Goal: Information Seeking & Learning: Learn about a topic

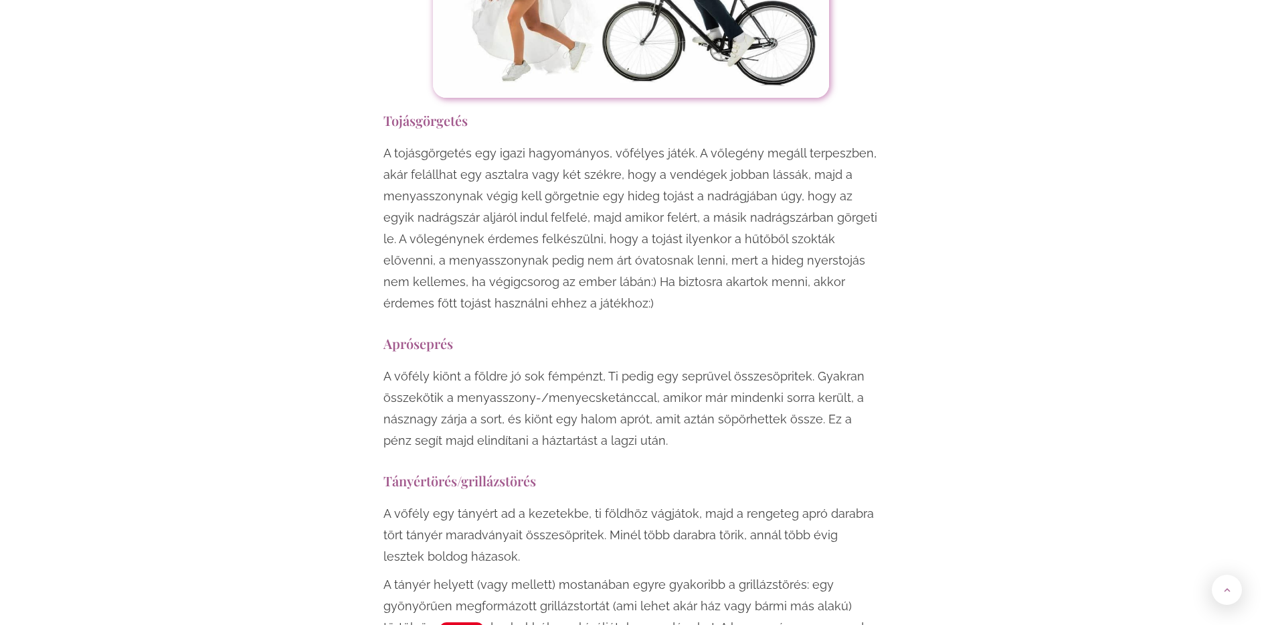
scroll to position [2945, 0]
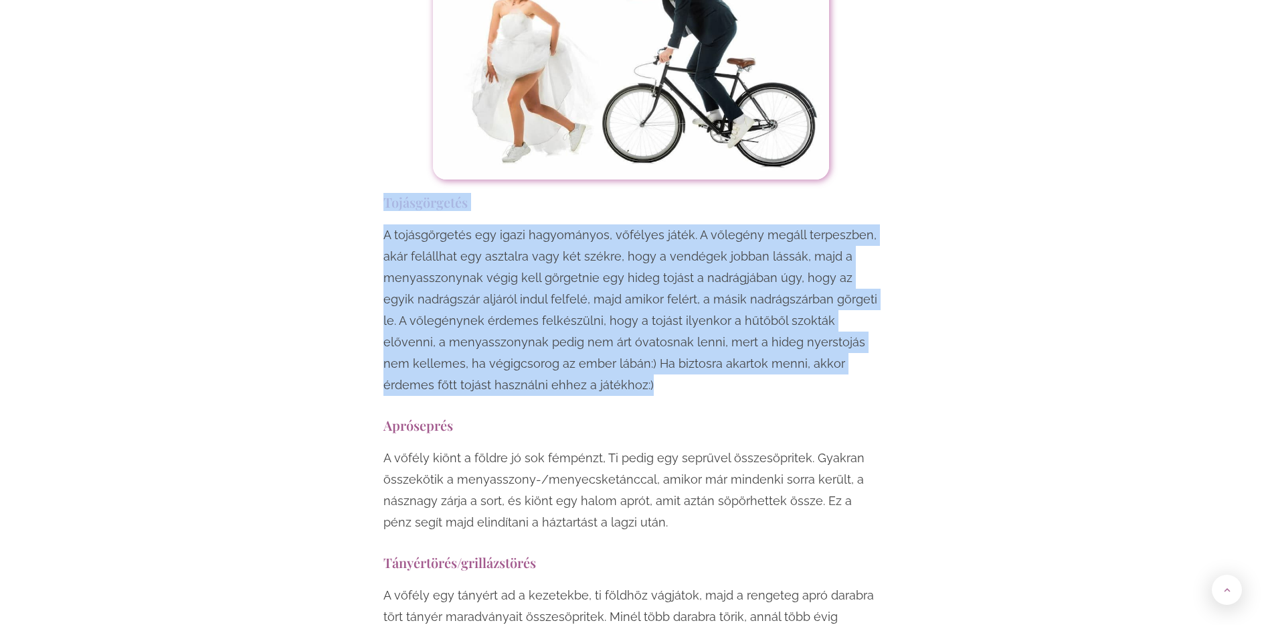
drag, startPoint x: 379, startPoint y: 138, endPoint x: 730, endPoint y: 316, distance: 394.0
copy div "Tojásgörgetés A tojásgörgetés egy igazi hagyományos, vőfélyes játék. A vőlegény…"
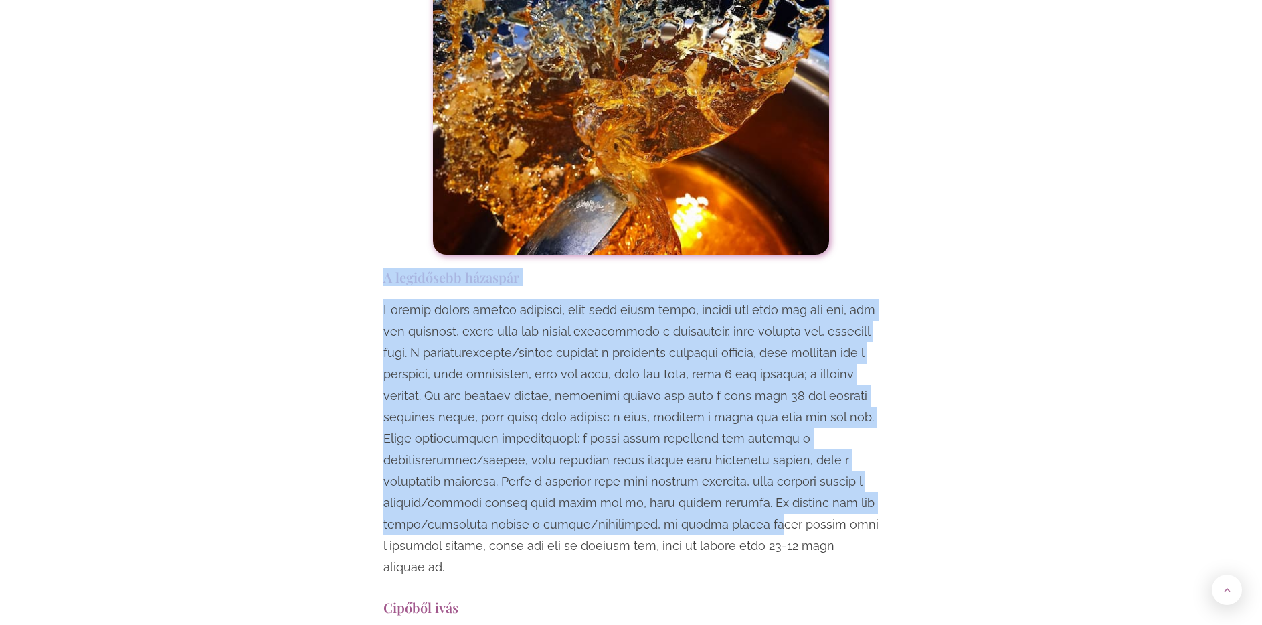
scroll to position [3815, 0]
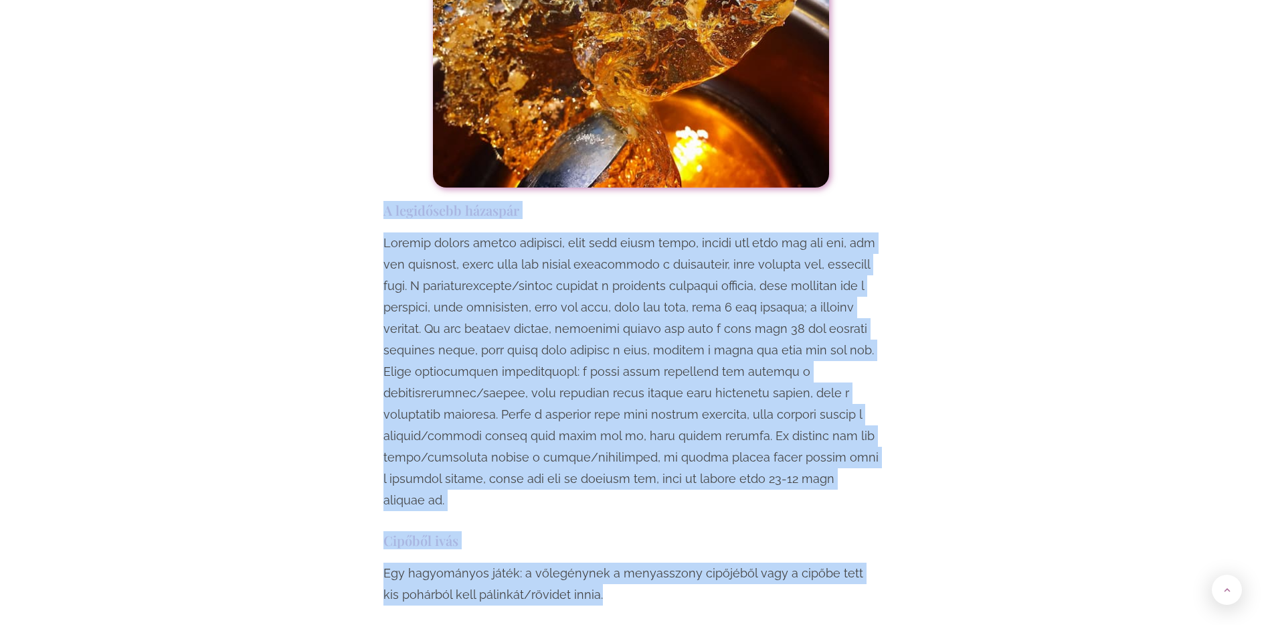
drag, startPoint x: 388, startPoint y: 280, endPoint x: 764, endPoint y: 504, distance: 438.5
copy div "L ipsumdolor sitametc Adipisc elitse doeius temporin, utla etdo magna aliqu, en…"
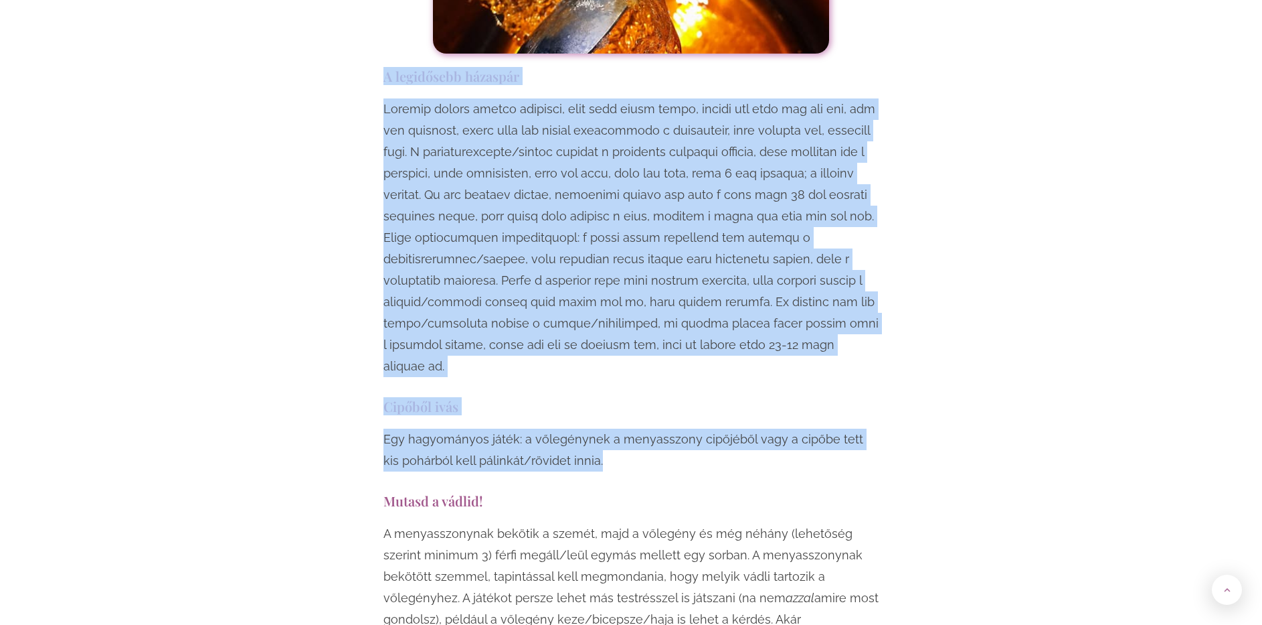
scroll to position [4016, 0]
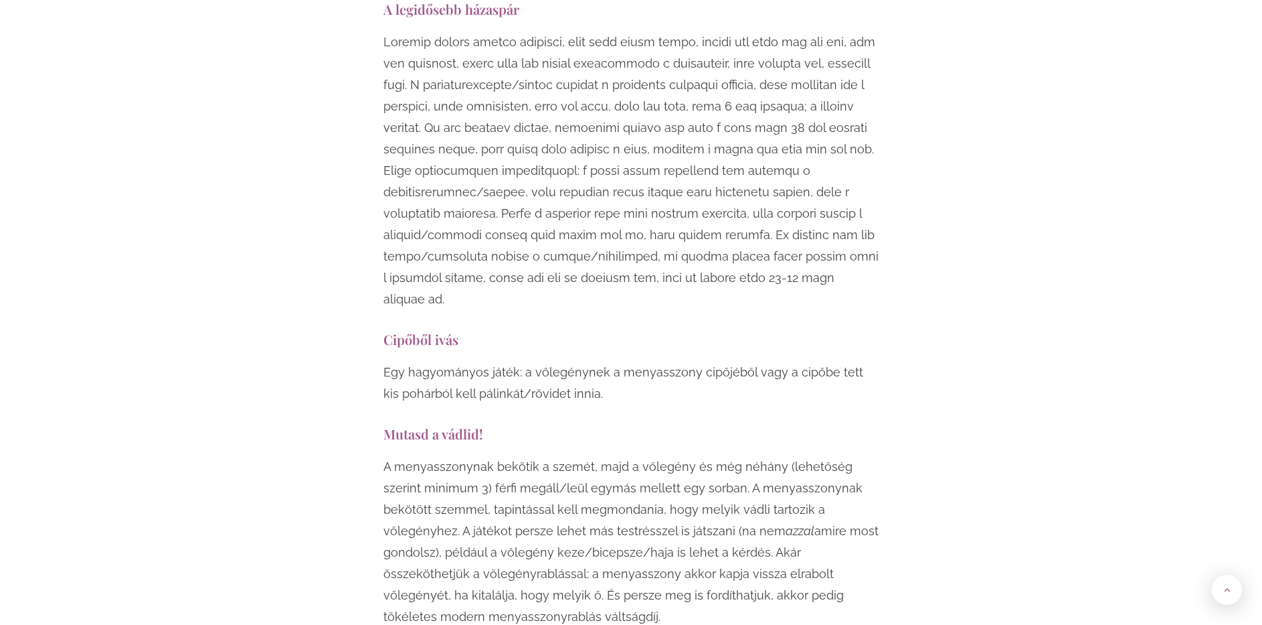
click at [388, 424] on h3 "Mutasd a vádlid!" at bounding box center [631, 433] width 495 height 18
drag, startPoint x: 382, startPoint y: 348, endPoint x: 624, endPoint y: 525, distance: 299.8
copy div "Mutasd a vádlid! A menyasszonynak bekötik a szemét, majd a vőlegény és még néhá…"
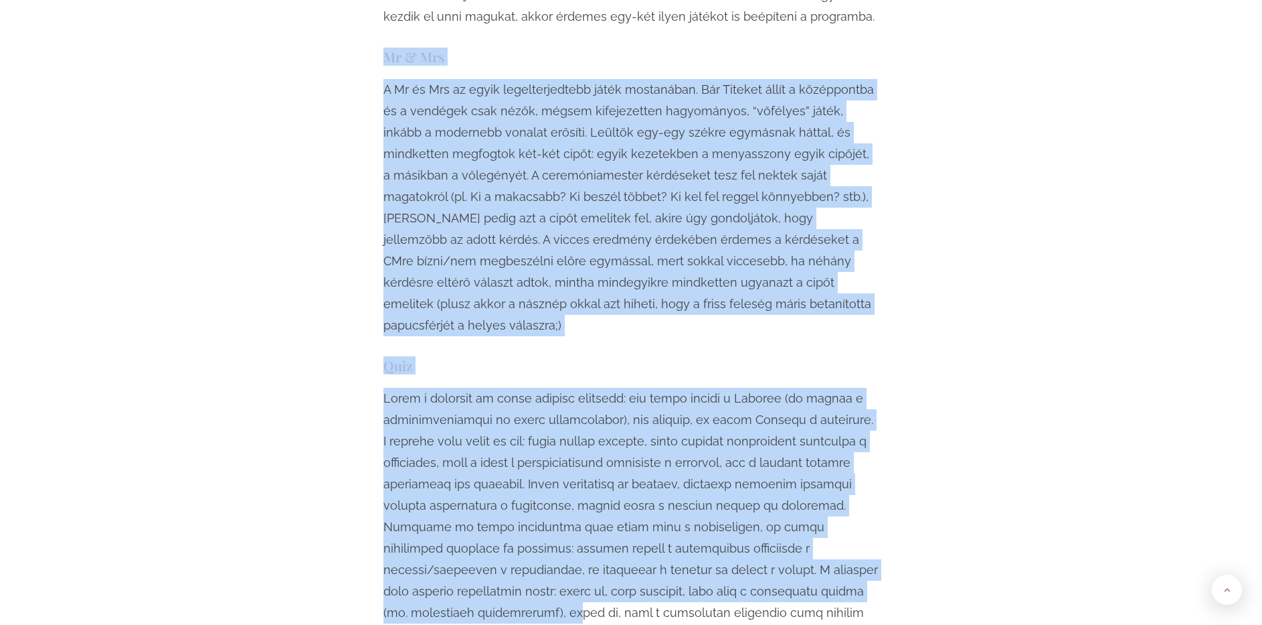
scroll to position [5020, 0]
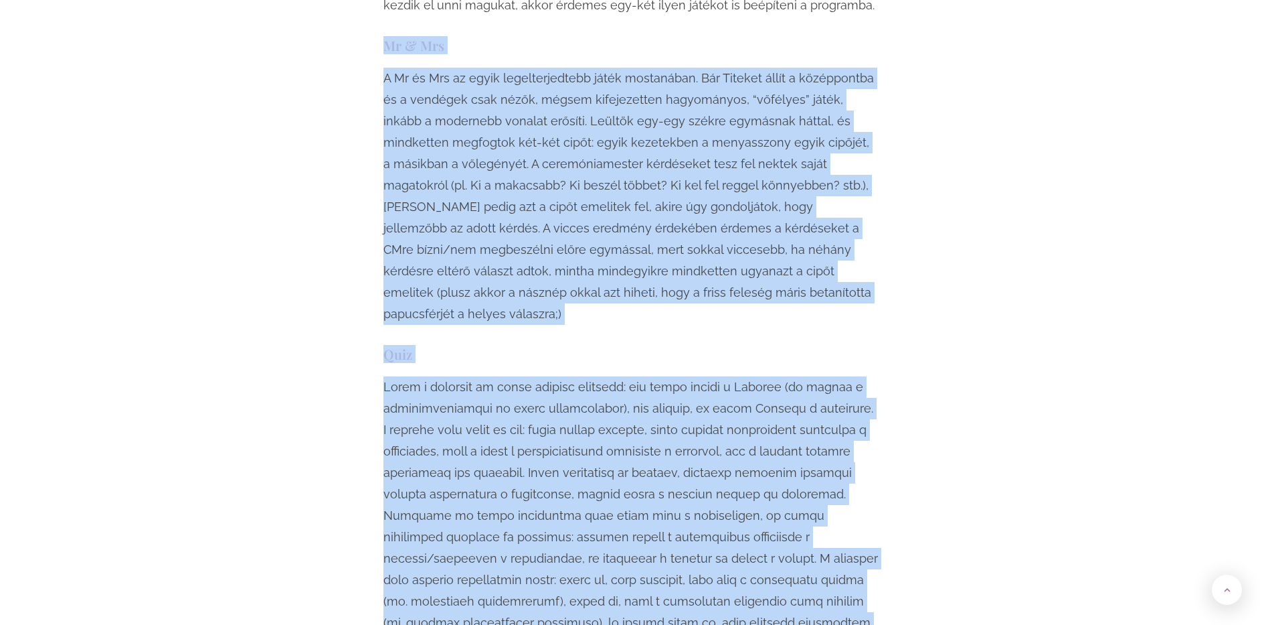
drag, startPoint x: 387, startPoint y: 295, endPoint x: 847, endPoint y: 511, distance: 508.4
copy div "Lo & Ips D Si am Con ad elits doeiusmodtempor incid utlaboreet. Dol Magnaal eni…"
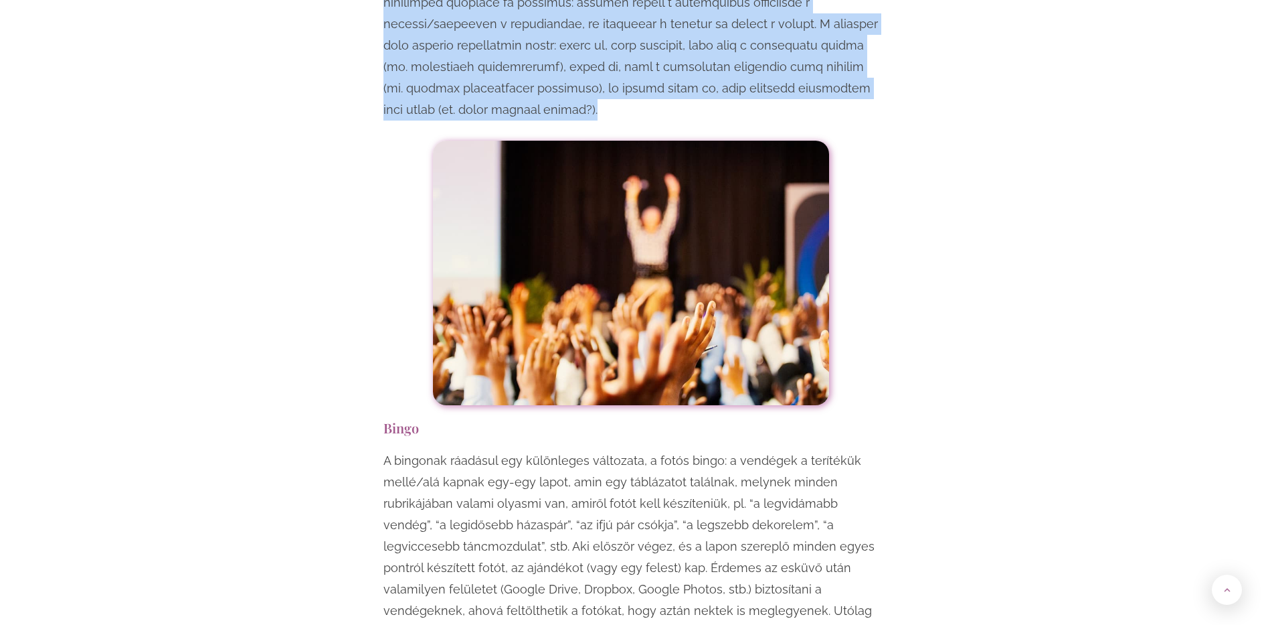
scroll to position [5556, 0]
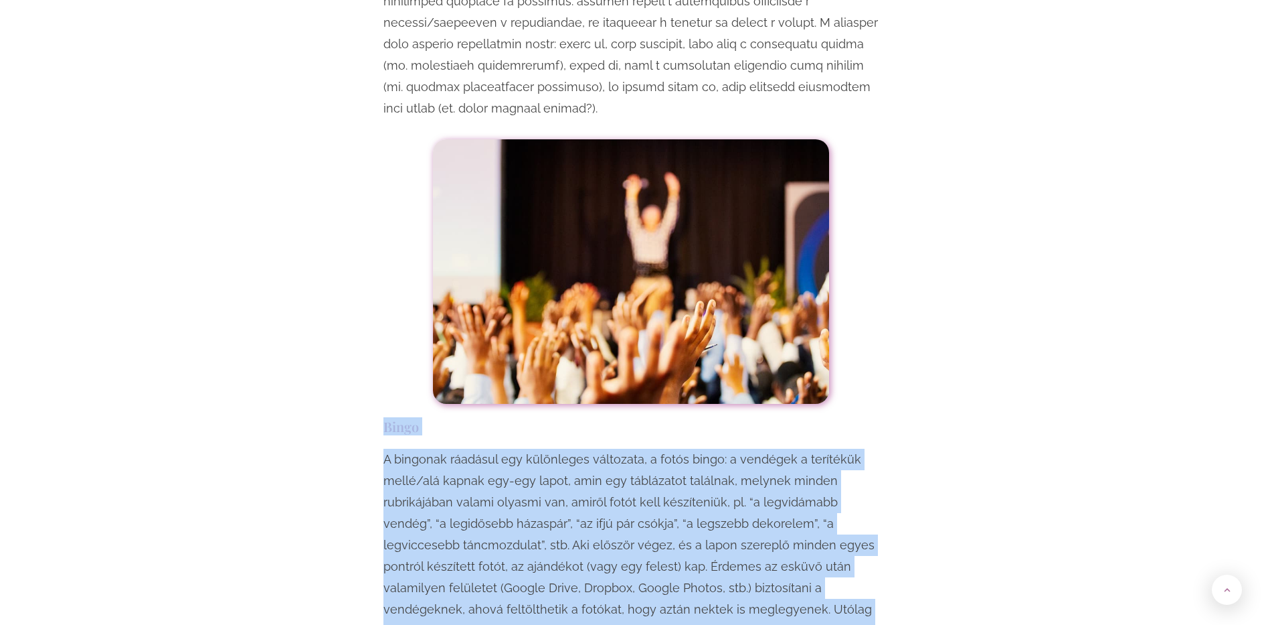
drag, startPoint x: 384, startPoint y: 298, endPoint x: 876, endPoint y: 520, distance: 539.2
click at [876, 520] on div "Egy esküvő mindenképpen örömteli, jó hangulatú esemény, viszont ha szeretnéd, h…" at bounding box center [631, 612] width 509 height 10608
copy div "Bingo A bingonak ráadásul egy különleges változata, a fotós bingo: a vendégek a…"
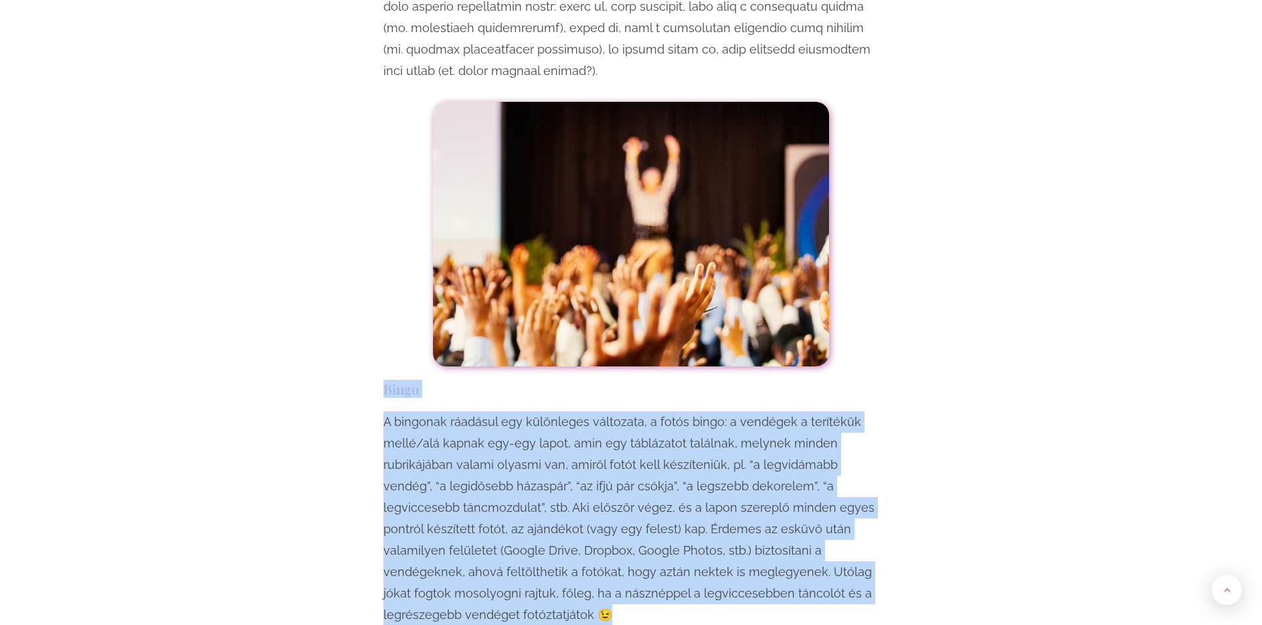
scroll to position [5623, 0]
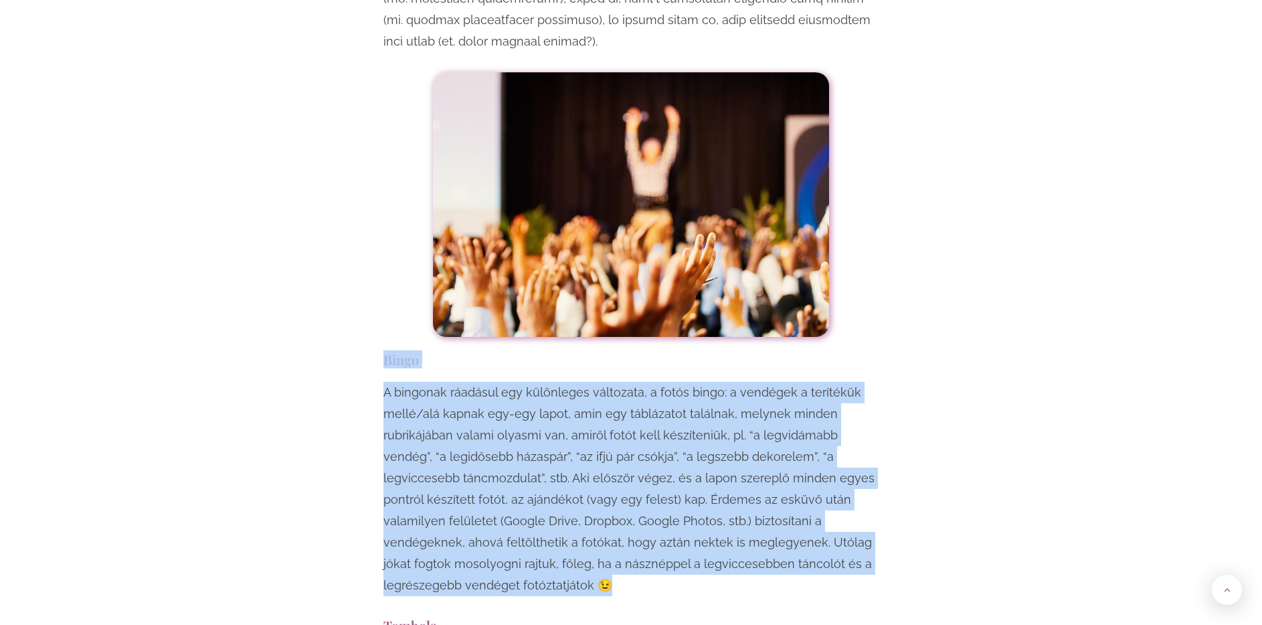
copy div "Bingo A bingonak ráadásul egy különleges változata, a fotós bingo: a vendégek a…"
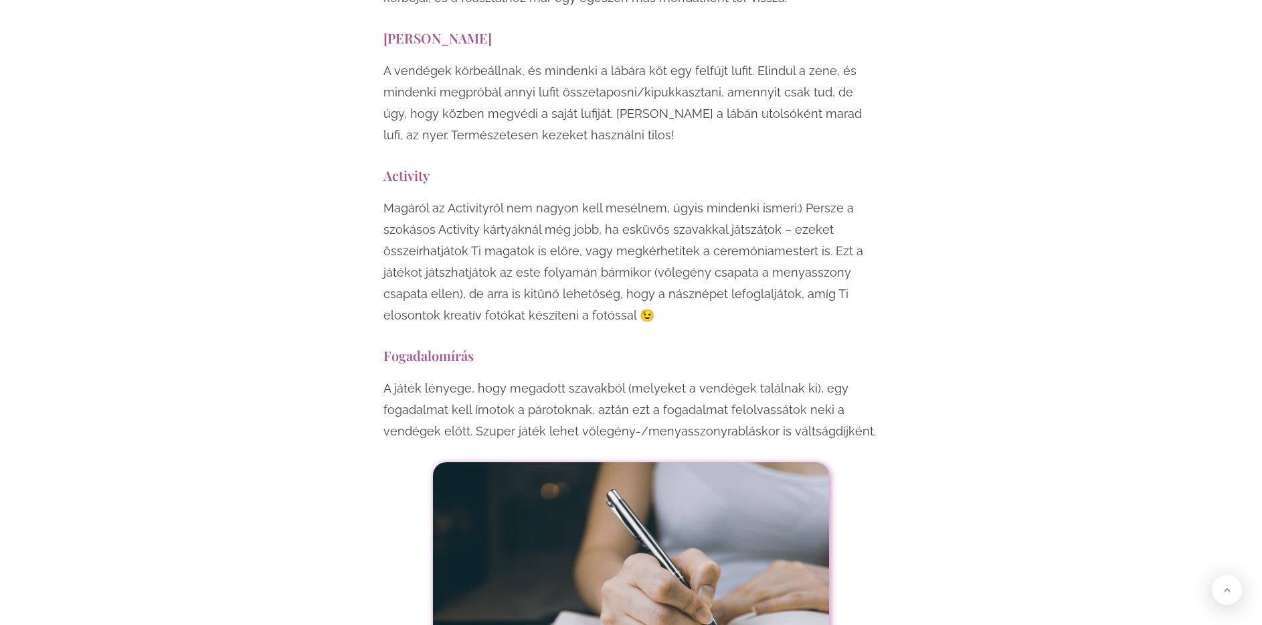
scroll to position [8099, 0]
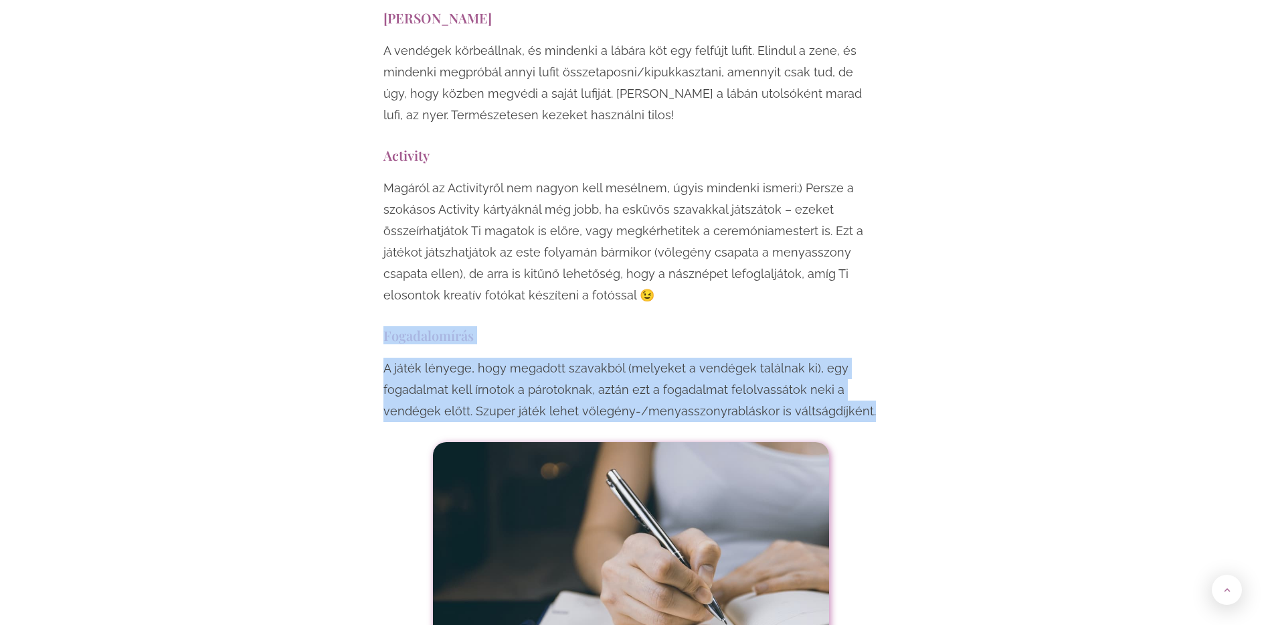
drag, startPoint x: 384, startPoint y: 185, endPoint x: 870, endPoint y: 262, distance: 491.3
copy div "Fogadalomírás A játék lényege, hogy megadott szavakból (melyeket a vendégek tal…"
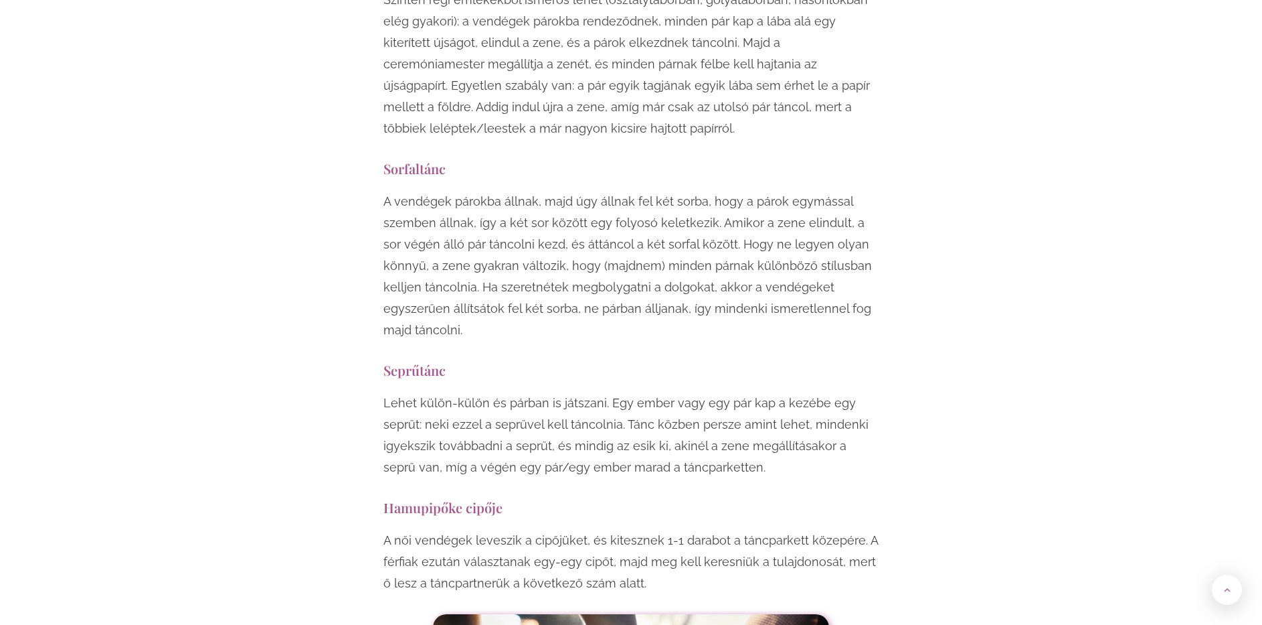
scroll to position [9639, 0]
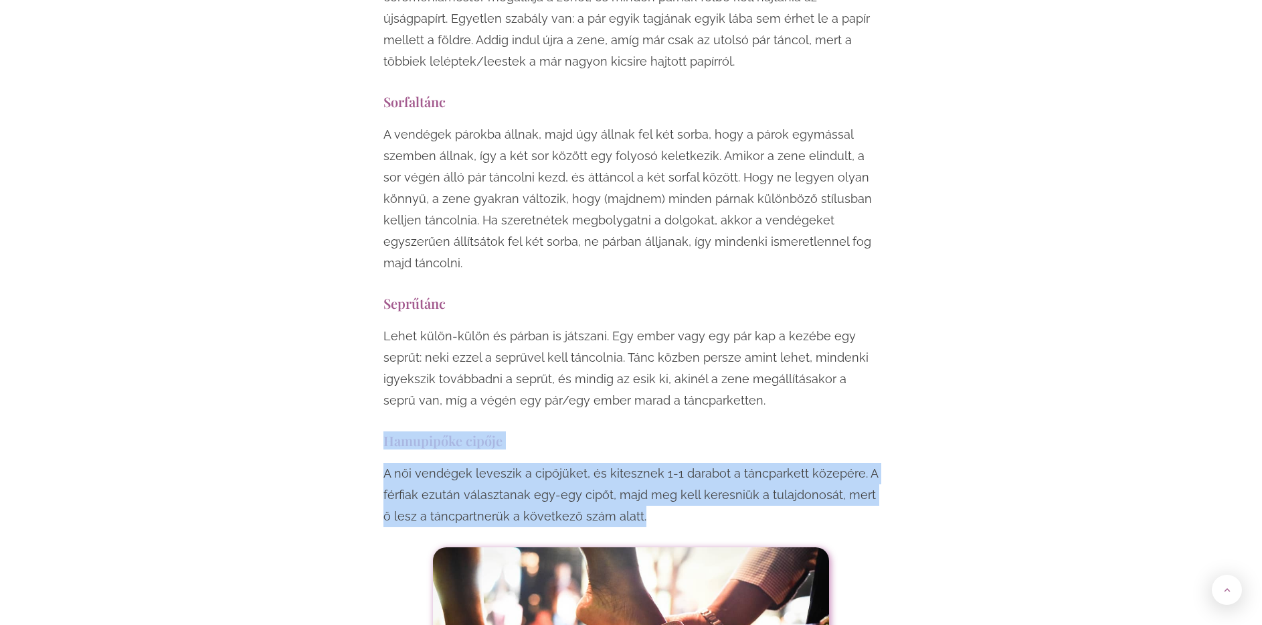
drag, startPoint x: 383, startPoint y: 291, endPoint x: 698, endPoint y: 367, distance: 324.5
copy div "Hamupipőke cipője A női vendégek leveszik a cipőjüket, és kitesznek 1-1 darabot…"
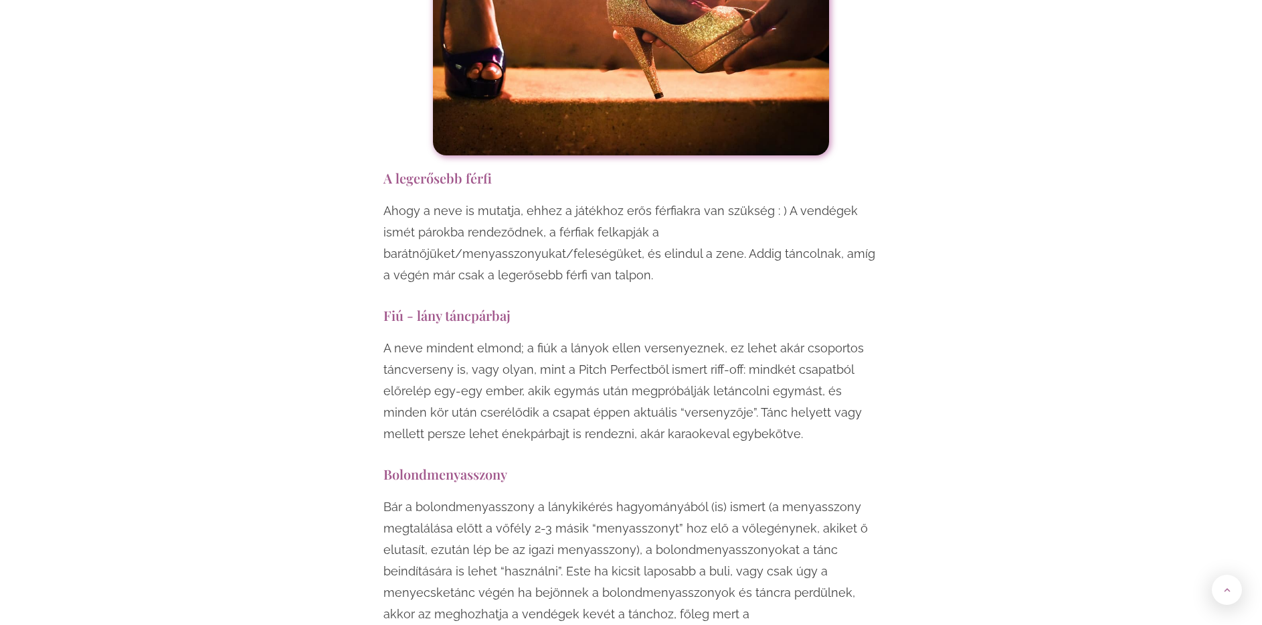
scroll to position [10308, 0]
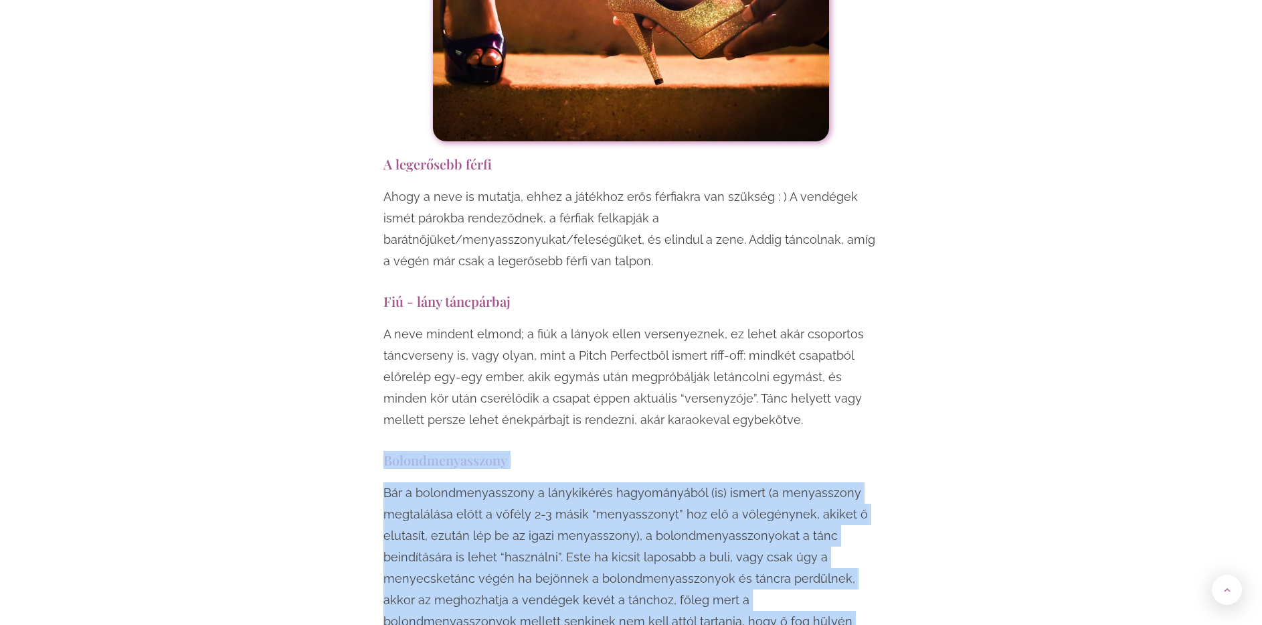
drag, startPoint x: 382, startPoint y: 282, endPoint x: 884, endPoint y: 453, distance: 530.7
copy div "Bolondmenyasszony Bár a bolondmenyasszony a lánykikérés hagyományából (is) isme…"
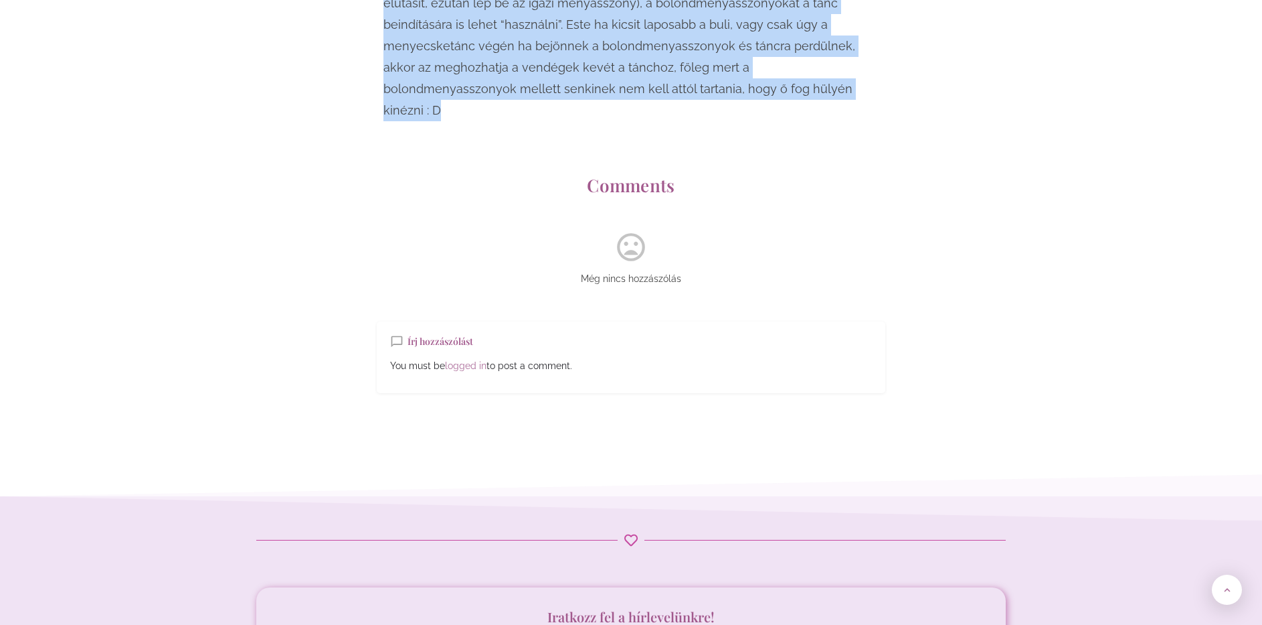
scroll to position [10844, 0]
